Goal: Use online tool/utility: Use online tool/utility

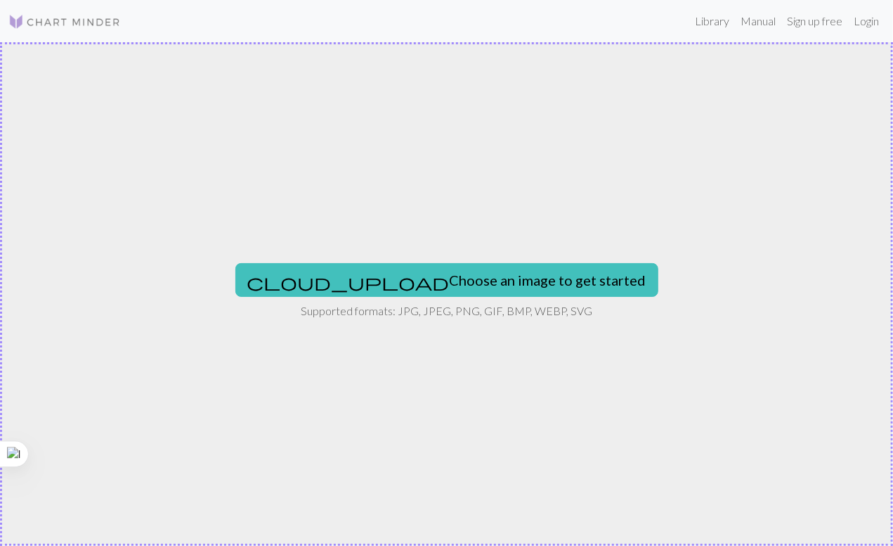
click at [362, 143] on div "cloud_upload Choose an image to get started Supported formats: JPG, JPEG, PNG, …" at bounding box center [446, 293] width 893 height 503
click at [595, 158] on div "cloud_upload Choose an image to get started Supported formats: JPG, JPEG, PNG, …" at bounding box center [446, 293] width 893 height 503
click at [687, 330] on div "cloud_upload Choose an image to get started Supported formats: JPG, JPEG, PNG, …" at bounding box center [446, 293] width 893 height 503
click at [820, 291] on div "cloud_upload Choose an image to get started Supported formats: JPG, JPEG, PNG, …" at bounding box center [446, 293] width 893 height 503
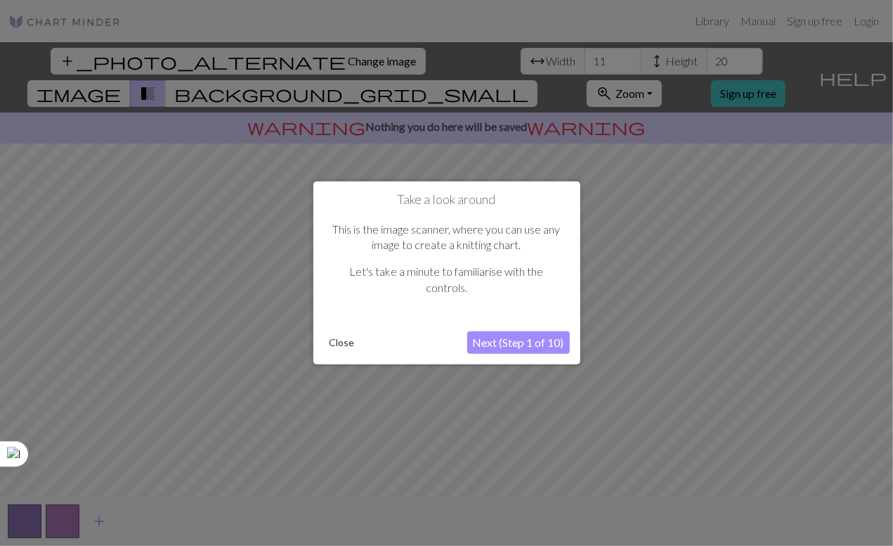
click at [353, 343] on button "Close" at bounding box center [342, 342] width 37 height 21
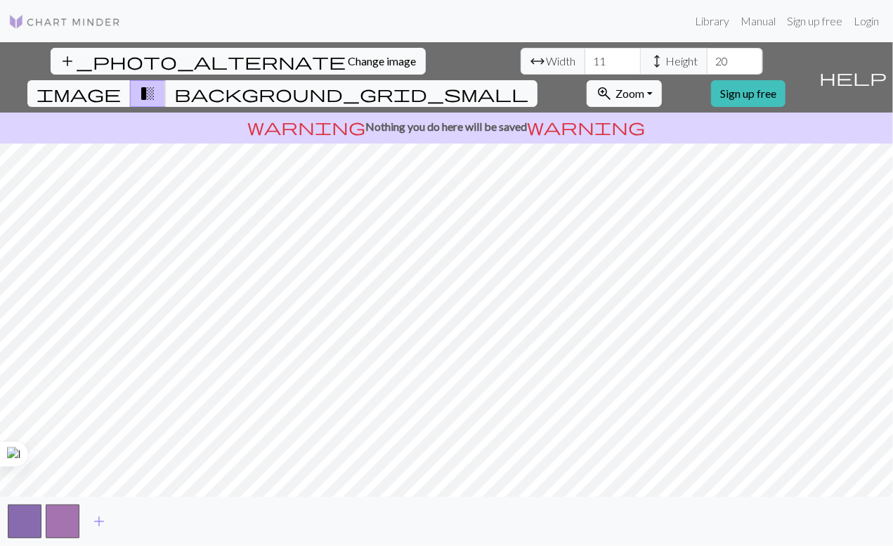
click at [104, 520] on span "add" at bounding box center [99, 521] width 17 height 20
click at [115, 520] on button "button" at bounding box center [101, 521] width 34 height 34
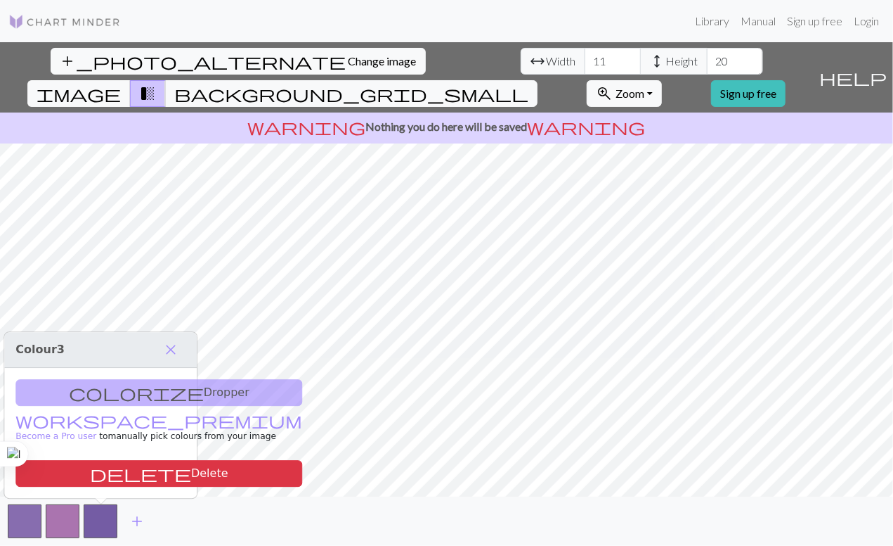
click at [172, 406] on div "colorize Dropper workspace_premium Become a Pro user to manually pick colours f…" at bounding box center [100, 433] width 193 height 130
click at [138, 524] on span "add" at bounding box center [137, 521] width 17 height 20
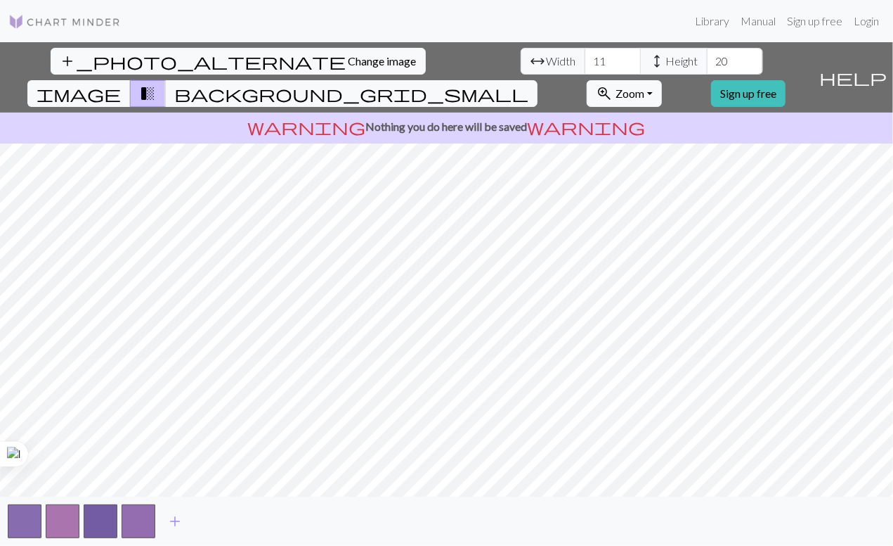
click at [150, 518] on button "button" at bounding box center [139, 521] width 34 height 34
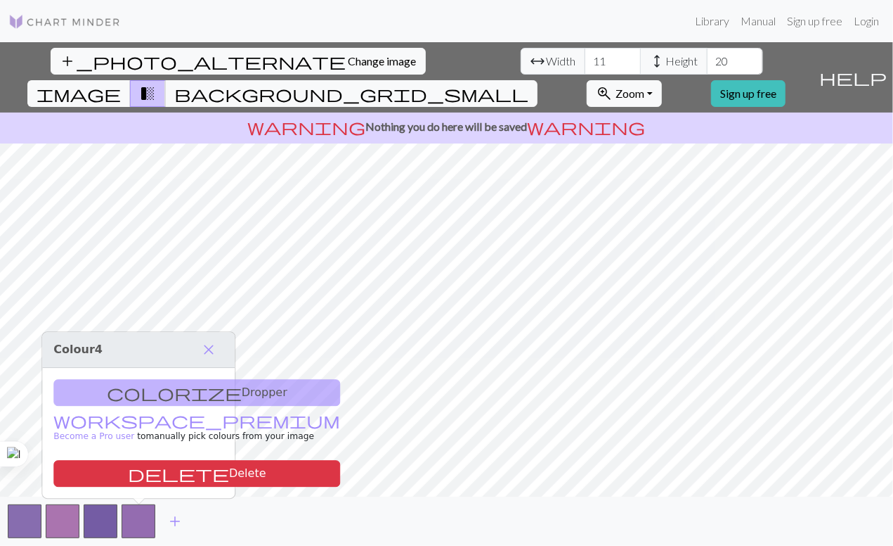
click at [168, 529] on span "add" at bounding box center [175, 521] width 17 height 20
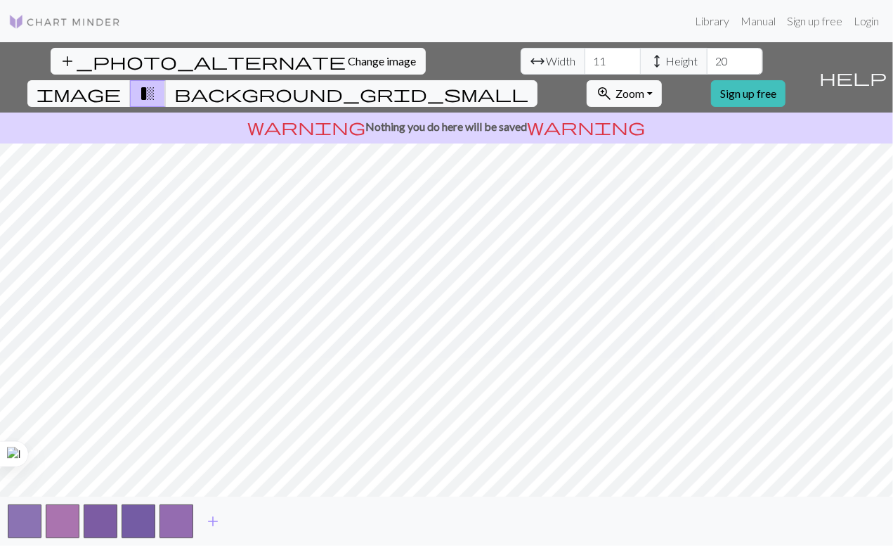
click at [174, 528] on button "button" at bounding box center [177, 521] width 34 height 34
click at [173, 524] on button "button" at bounding box center [177, 521] width 34 height 34
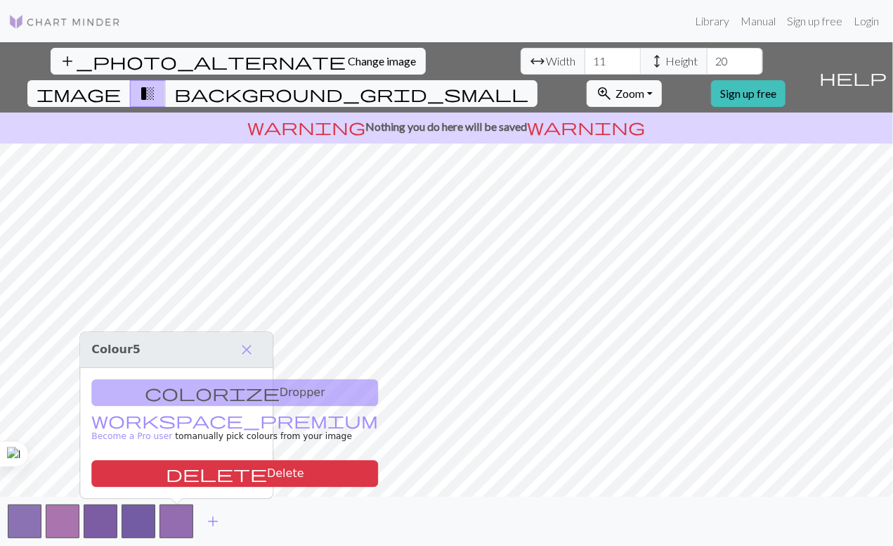
click at [173, 529] on button "button" at bounding box center [177, 521] width 34 height 34
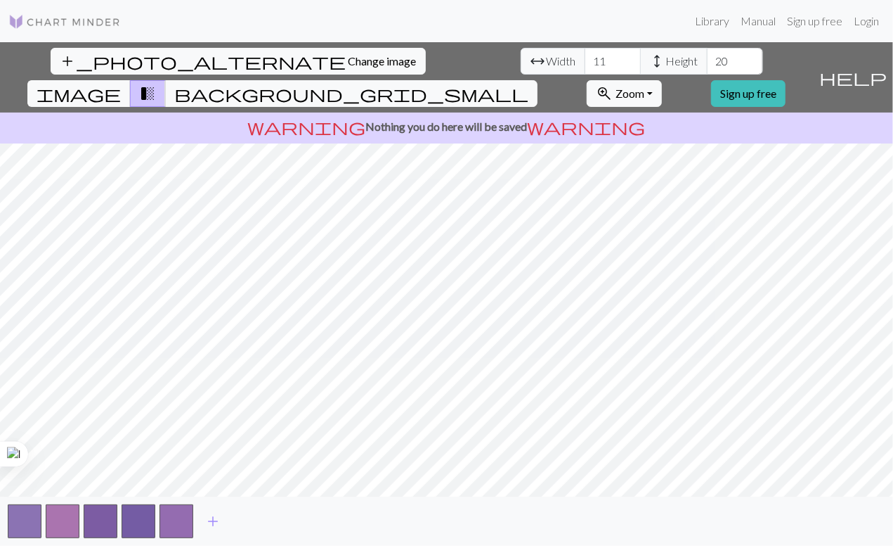
click at [174, 529] on button "button" at bounding box center [177, 521] width 34 height 34
click at [179, 530] on button "button" at bounding box center [177, 521] width 34 height 34
click at [210, 527] on span "add" at bounding box center [213, 521] width 17 height 20
click at [250, 531] on span "add" at bounding box center [251, 521] width 17 height 20
click at [294, 530] on span "add" at bounding box center [288, 521] width 17 height 20
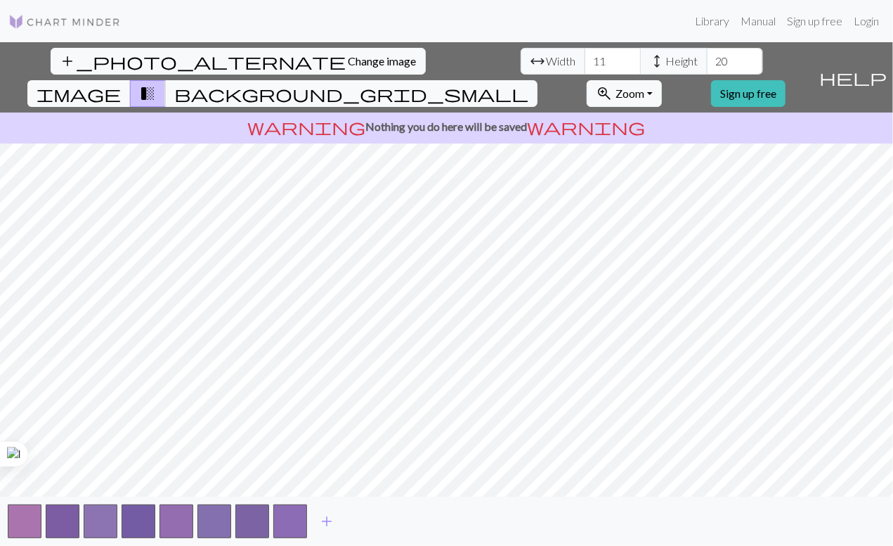
click at [311, 530] on button "add" at bounding box center [326, 521] width 35 height 27
click at [364, 530] on span "add" at bounding box center [364, 521] width 17 height 20
click at [378, 524] on button "button" at bounding box center [366, 521] width 34 height 34
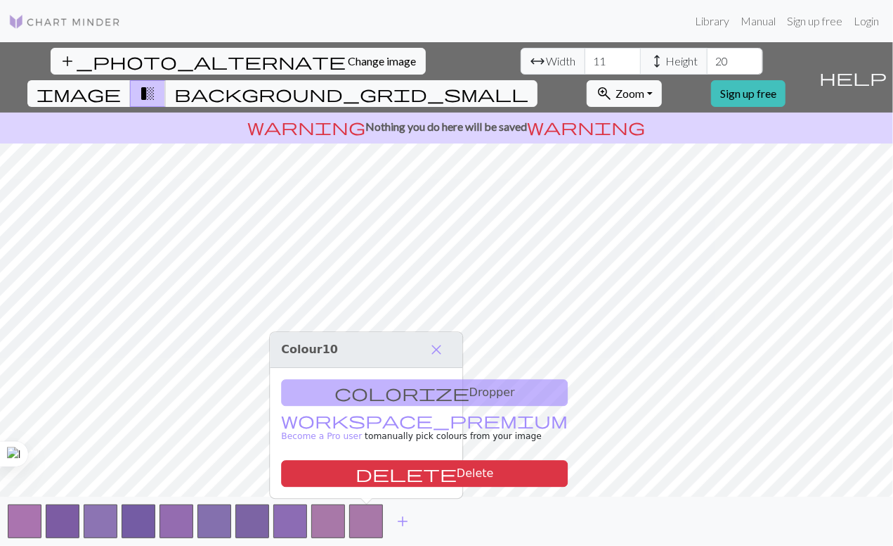
click at [378, 477] on button "delete Delete" at bounding box center [424, 473] width 287 height 27
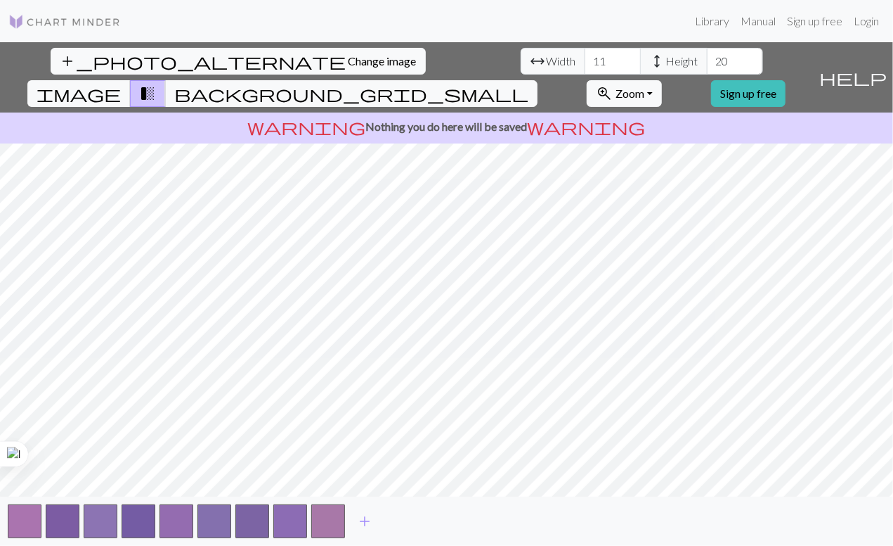
click at [321, 522] on button "button" at bounding box center [328, 521] width 34 height 34
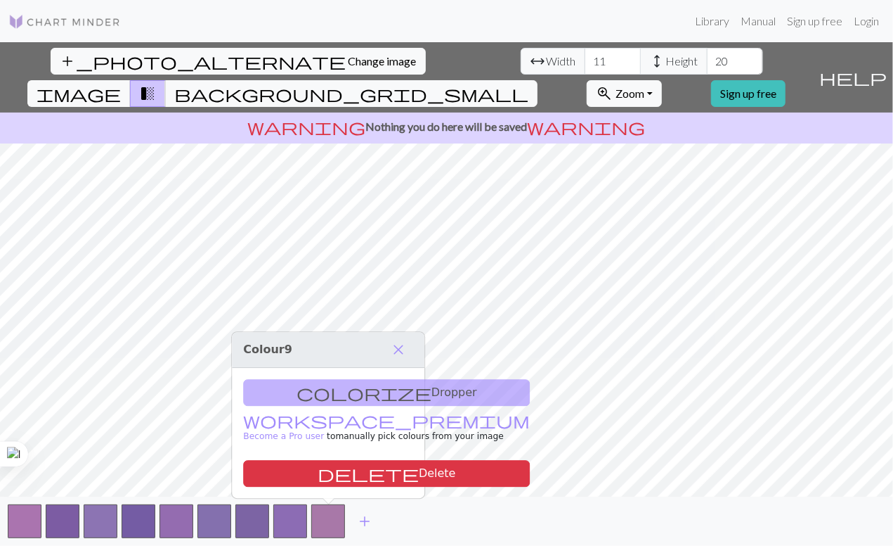
click at [341, 475] on button "delete Delete" at bounding box center [386, 473] width 287 height 27
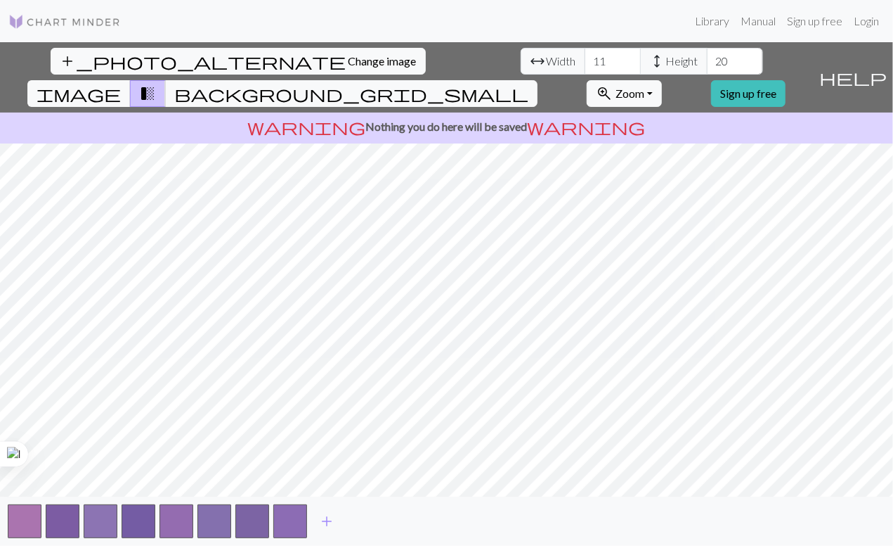
click at [291, 525] on button "button" at bounding box center [290, 521] width 34 height 34
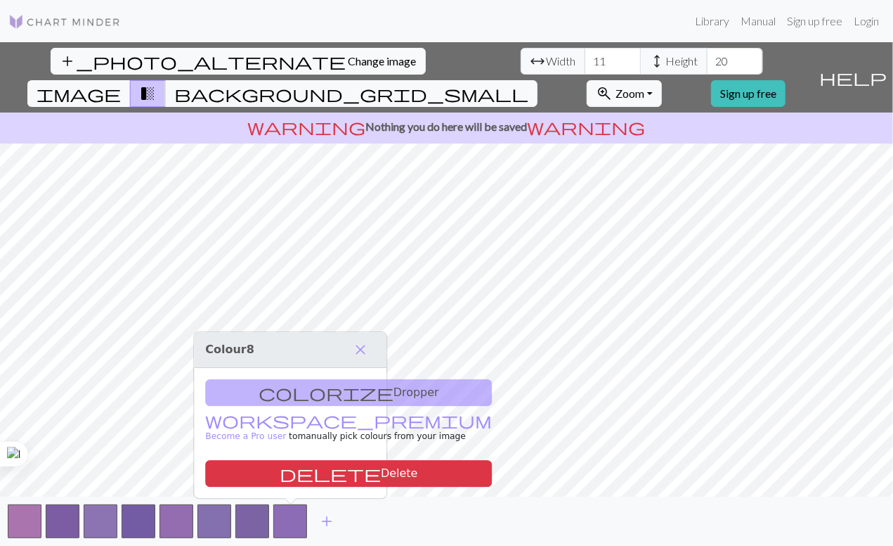
click at [314, 479] on button "delete Delete" at bounding box center [348, 473] width 287 height 27
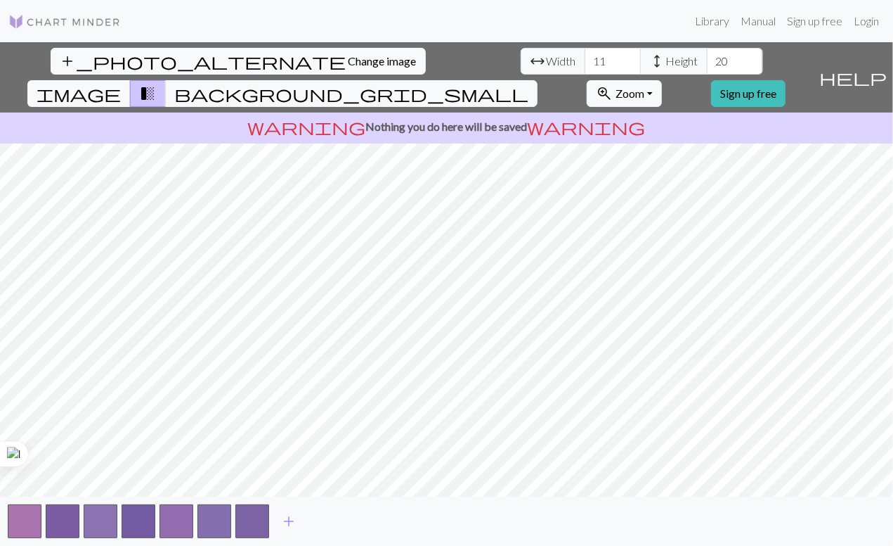
click at [245, 521] on button "button" at bounding box center [253, 521] width 34 height 34
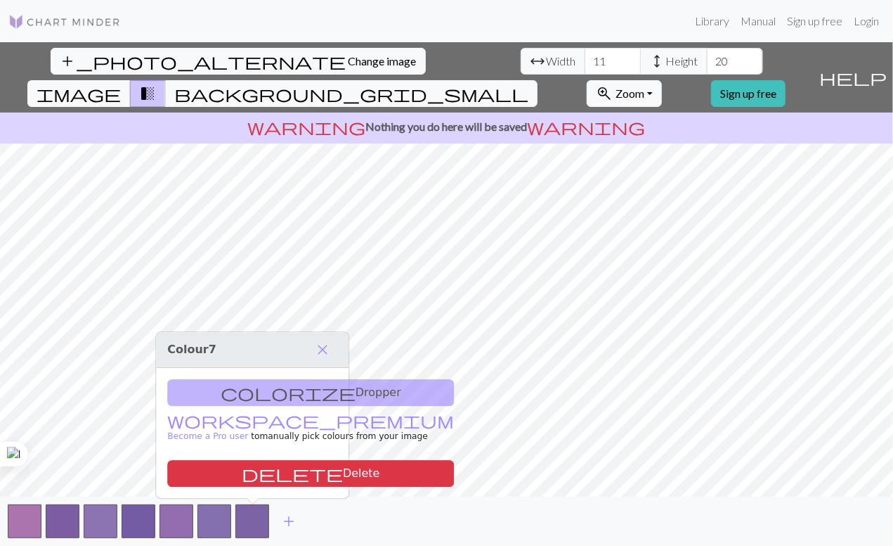
click at [297, 475] on button "delete Delete" at bounding box center [310, 473] width 287 height 27
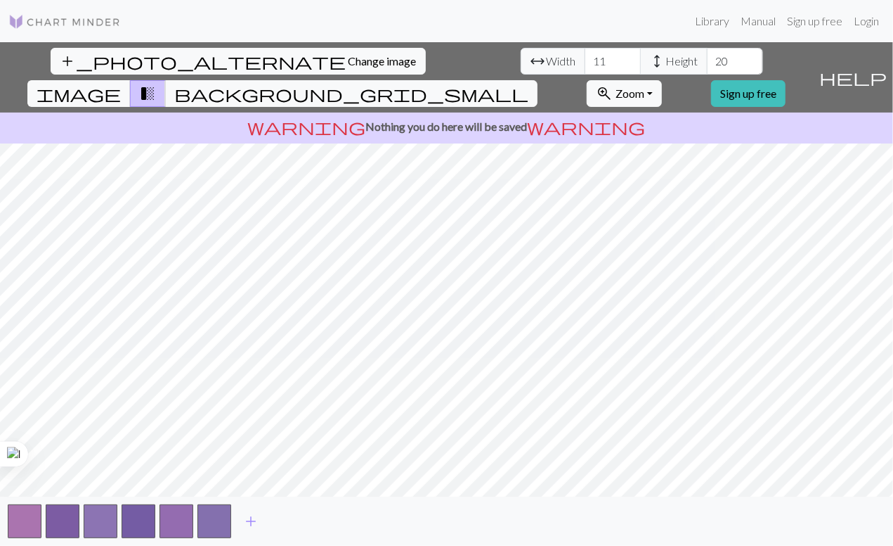
click at [214, 527] on button "button" at bounding box center [215, 521] width 34 height 34
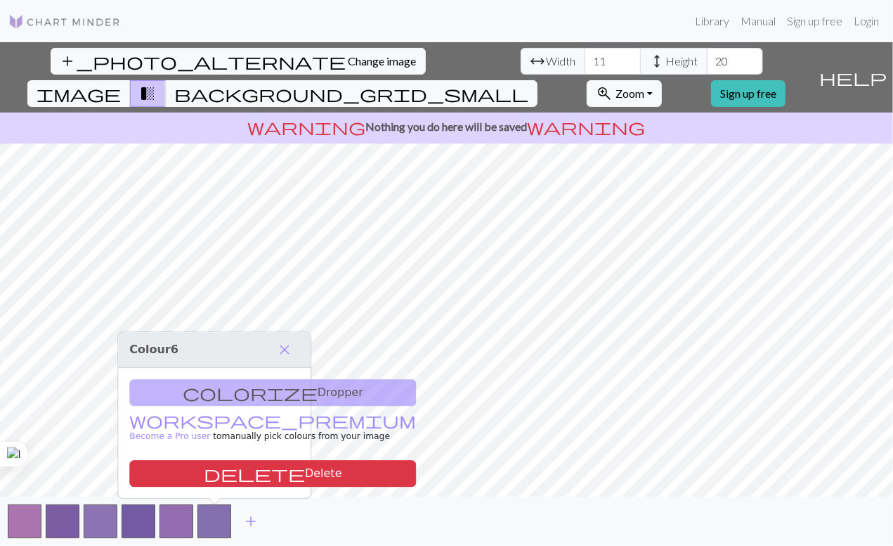
click at [256, 477] on button "delete Delete" at bounding box center [272, 473] width 287 height 27
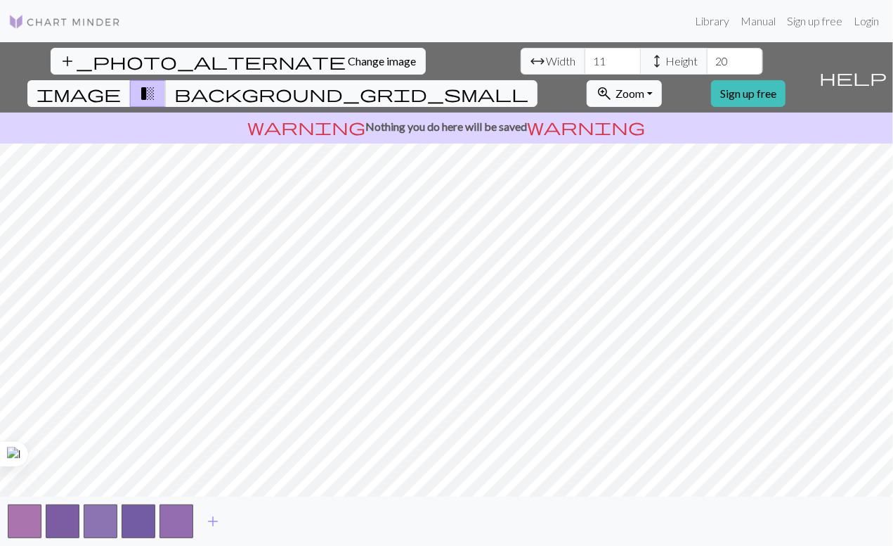
click at [112, 527] on button "button" at bounding box center [101, 521] width 34 height 34
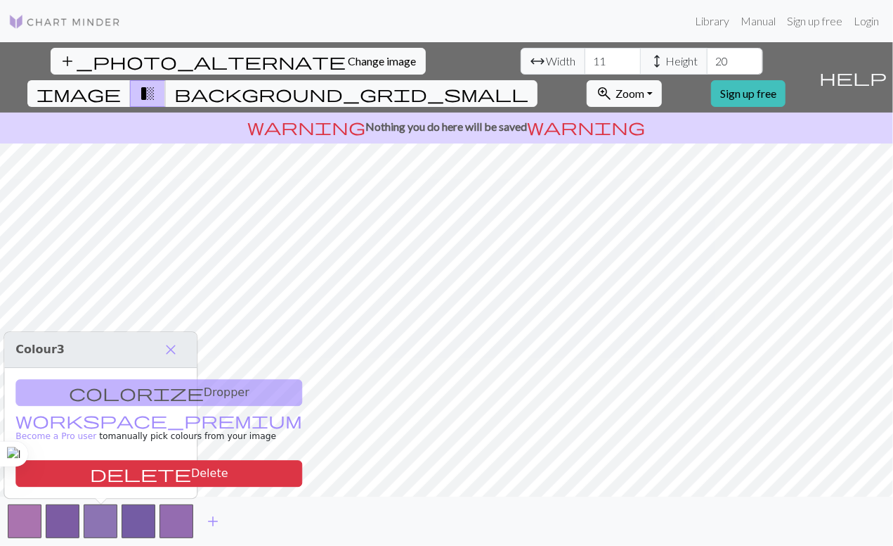
click at [159, 477] on button "delete Delete" at bounding box center [158, 473] width 287 height 27
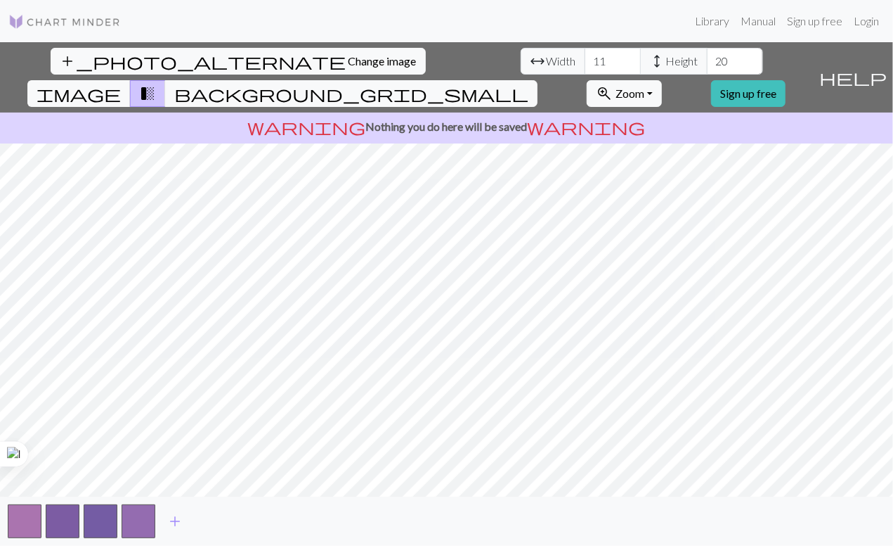
click at [538, 80] on button "background_grid_small" at bounding box center [351, 93] width 373 height 27
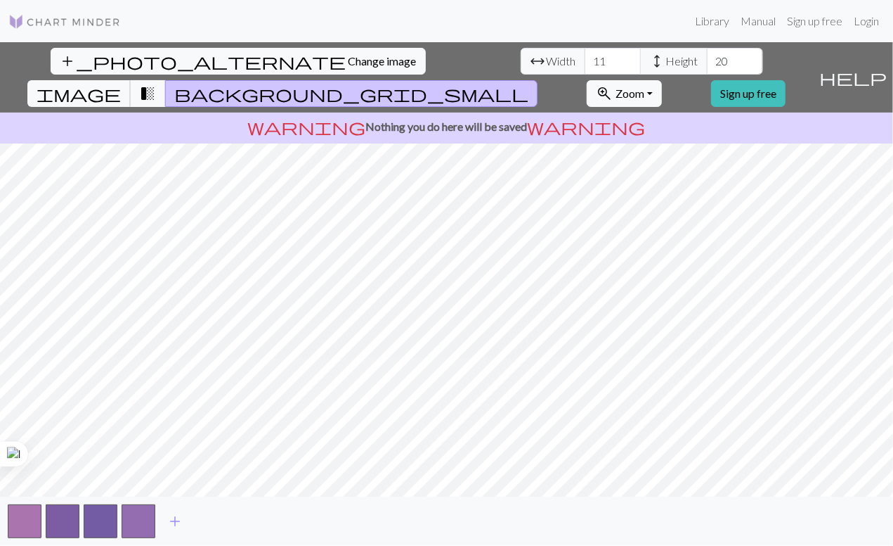
click at [121, 84] on span "image" at bounding box center [79, 94] width 84 height 20
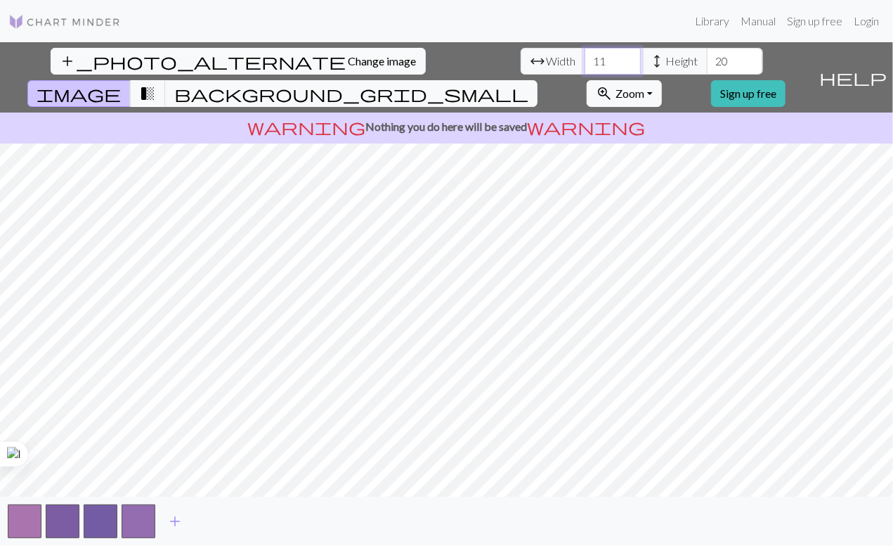
click at [585, 66] on input "11" at bounding box center [613, 61] width 56 height 27
type input "1"
type input "5"
